Goal: Find contact information: Find contact information

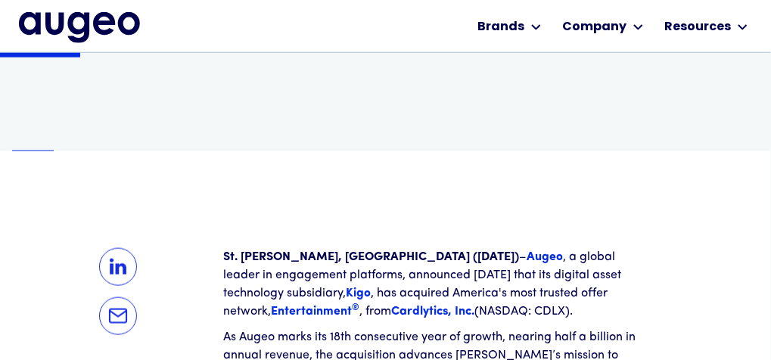
scroll to position [380, 0]
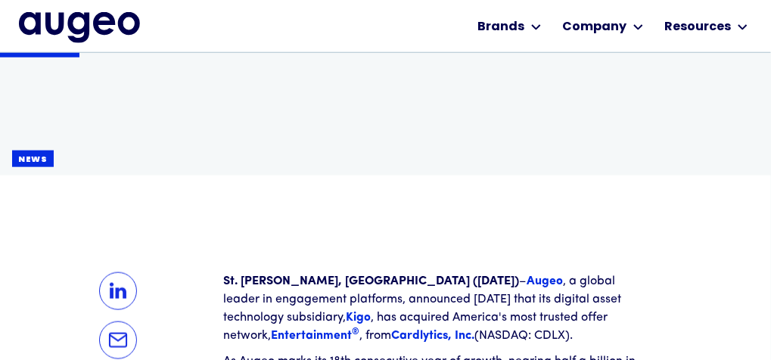
drag, startPoint x: 369, startPoint y: 22, endPoint x: 445, endPoint y: 18, distance: 75.7
click at [405, 18] on div "Workplace solutions Employee recognition & rewards Channel Loyalty Sales incent…" at bounding box center [385, 26] width 732 height 52
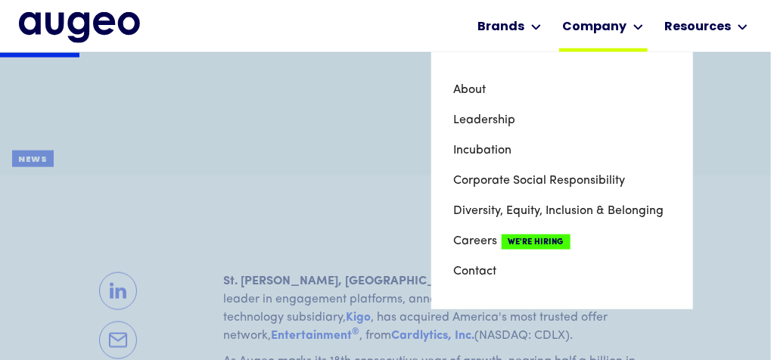
click at [581, 28] on div "Company" at bounding box center [595, 27] width 64 height 18
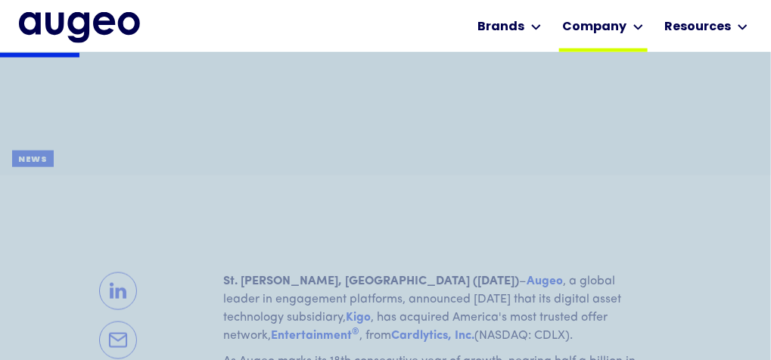
click at [581, 28] on div "Company" at bounding box center [595, 27] width 64 height 18
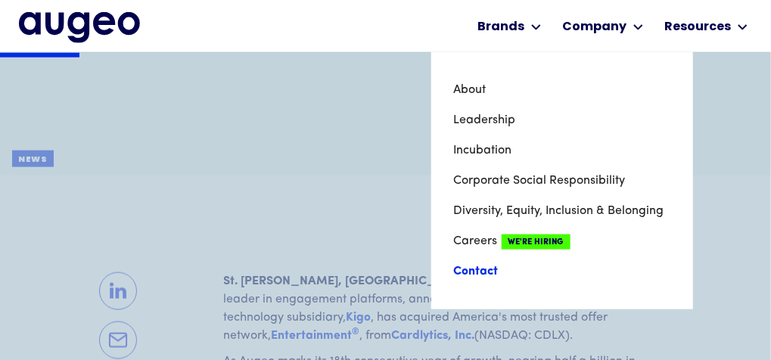
click at [470, 270] on link "Contact" at bounding box center [562, 271] width 216 height 30
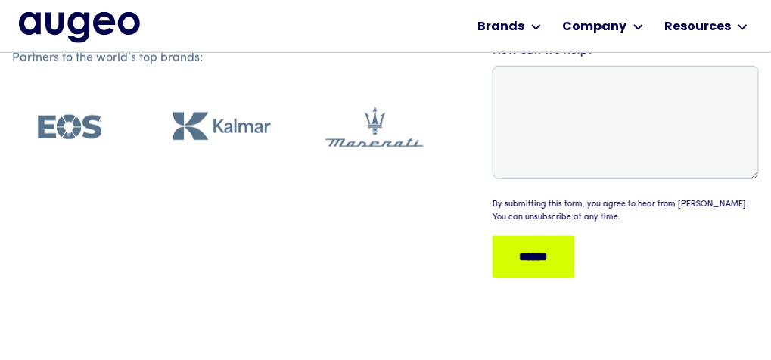
scroll to position [454, 0]
